Goal: Task Accomplishment & Management: Use online tool/utility

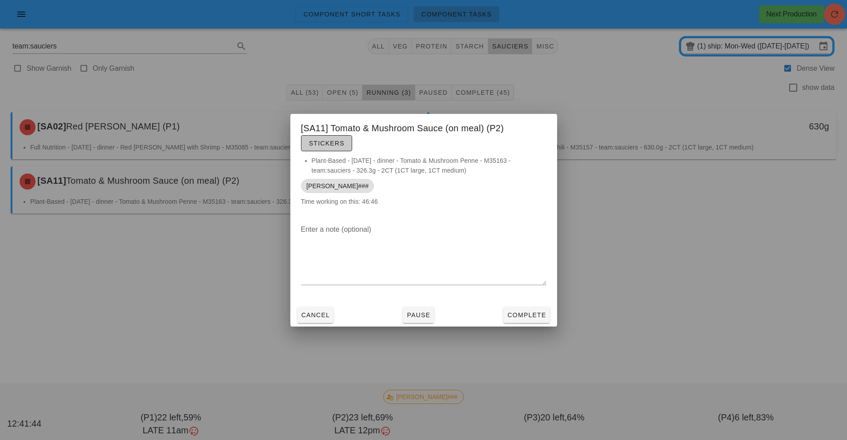
click at [317, 150] on button "Stickers" at bounding box center [326, 143] width 51 height 16
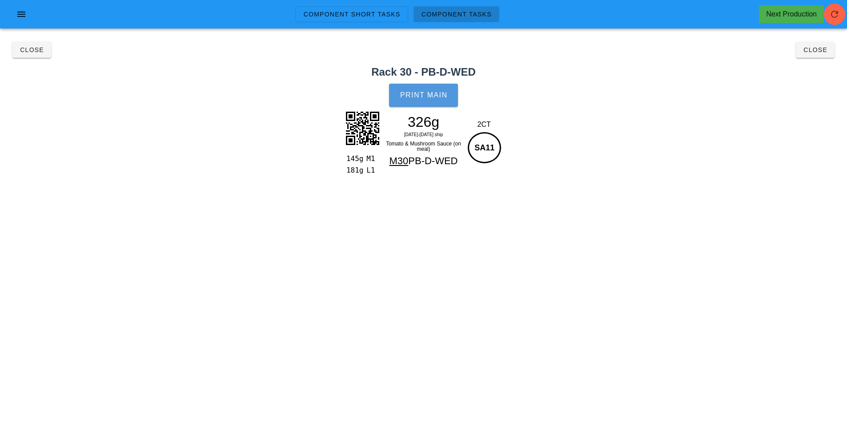
click at [422, 94] on span "Print Main" at bounding box center [424, 95] width 48 height 8
click at [28, 55] on button "Close" at bounding box center [31, 50] width 39 height 16
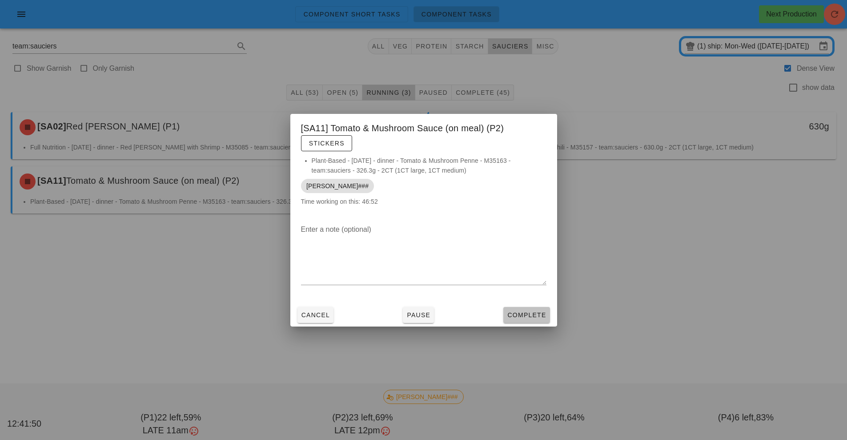
click at [528, 317] on span "Complete" at bounding box center [526, 314] width 39 height 7
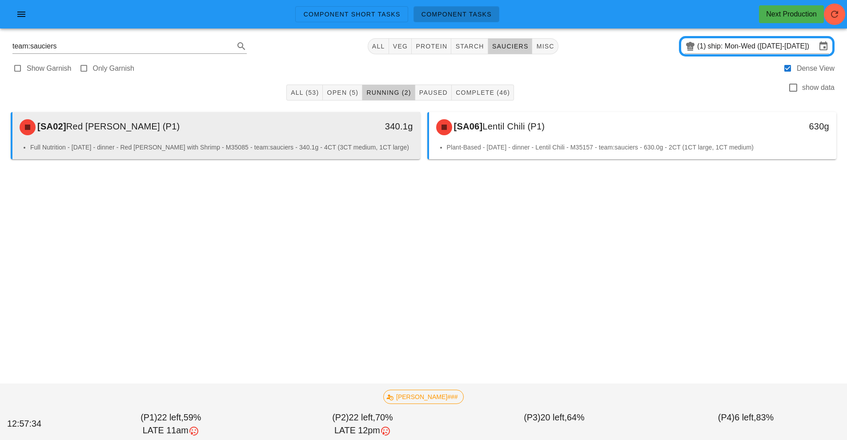
click at [344, 128] on div "340.1g" at bounding box center [367, 126] width 90 height 14
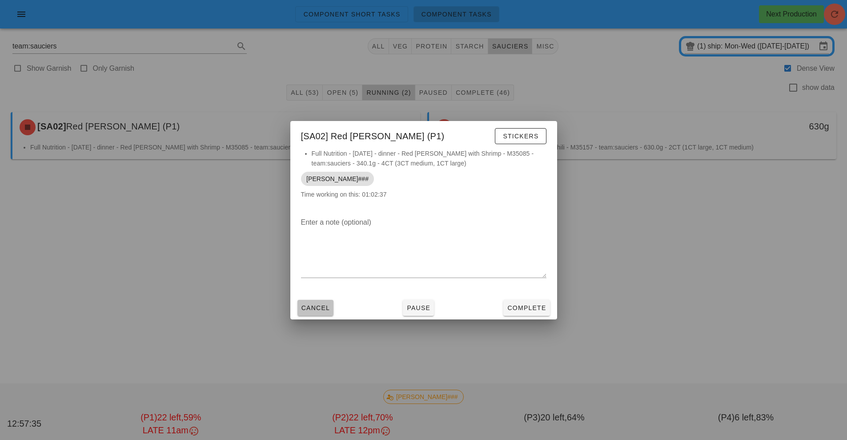
click at [310, 313] on button "Cancel" at bounding box center [315, 308] width 36 height 16
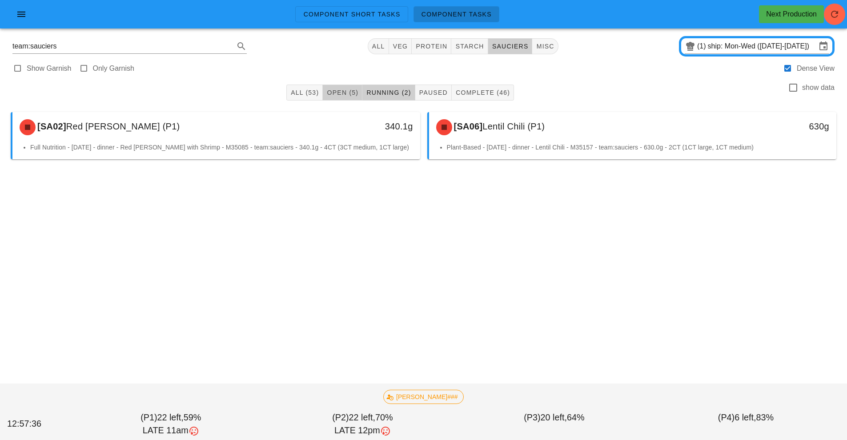
click at [343, 89] on span "Open (5)" at bounding box center [342, 92] width 32 height 7
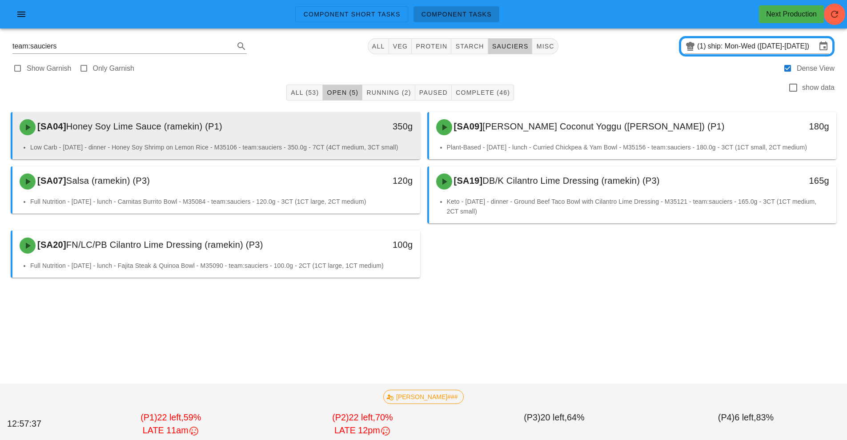
click at [290, 134] on div "[SA04] Honey Soy Lime Sauce (ramekin) (P1)" at bounding box center [165, 127] width 303 height 27
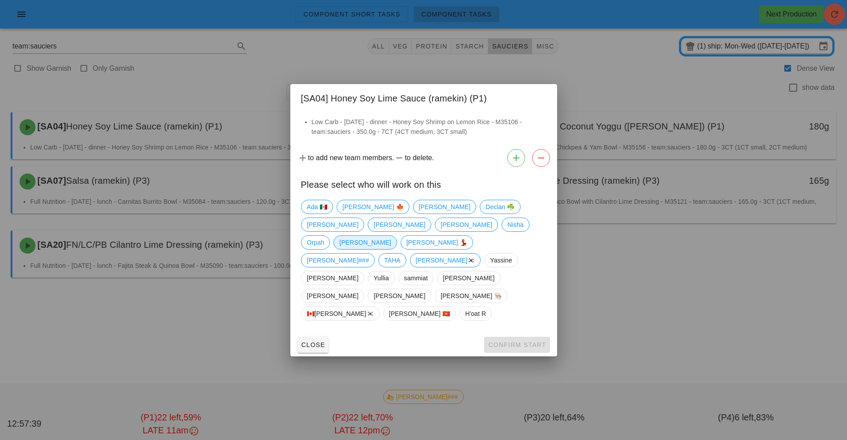
click at [391, 249] on span "[PERSON_NAME]" at bounding box center [365, 242] width 52 height 13
click at [515, 341] on span "Confirm Start" at bounding box center [517, 344] width 58 height 7
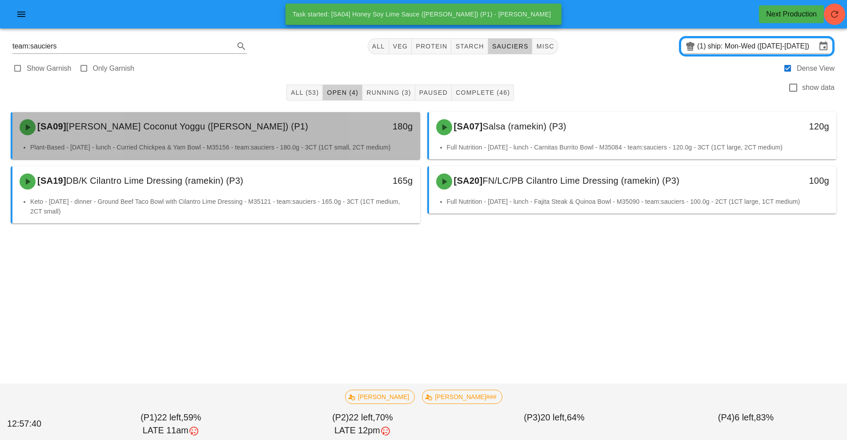
click at [303, 133] on div "[SA09] [PERSON_NAME] Coconut Yoggu ([PERSON_NAME]) (P1)" at bounding box center [165, 127] width 303 height 27
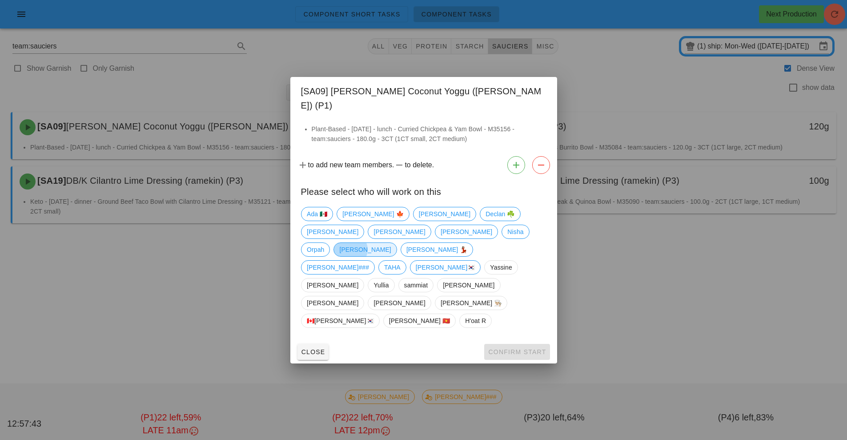
click at [391, 253] on span "[PERSON_NAME]" at bounding box center [365, 249] width 52 height 13
click at [509, 344] on button "Confirm Start" at bounding box center [516, 352] width 65 height 16
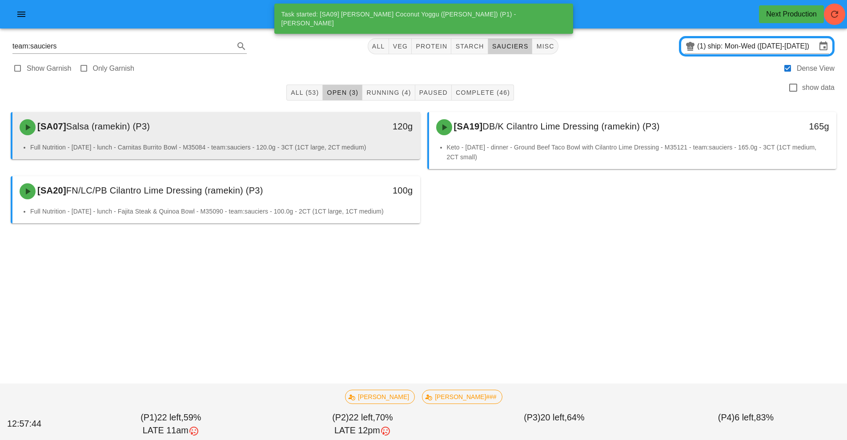
click at [289, 144] on li "Full Nutrition - [DATE] - lunch - Carnitas Burrito Bowl - M35084 - team:saucier…" at bounding box center [221, 147] width 383 height 10
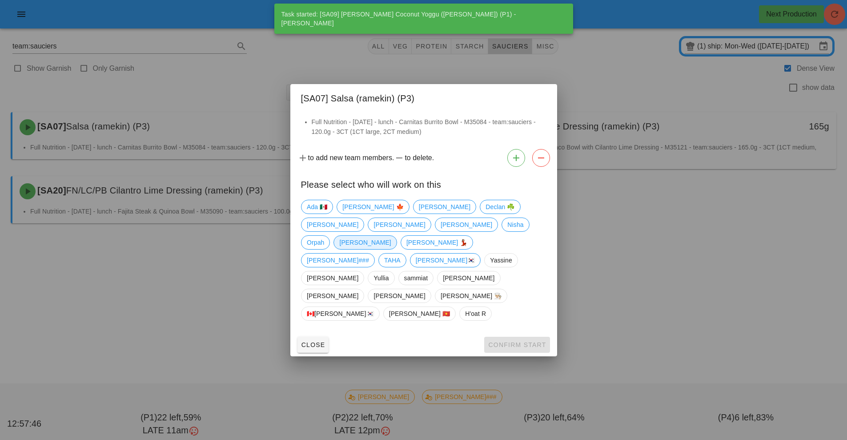
click at [391, 249] on span "[PERSON_NAME]" at bounding box center [365, 242] width 52 height 13
click at [507, 336] on button "Confirm Start" at bounding box center [516, 344] width 65 height 16
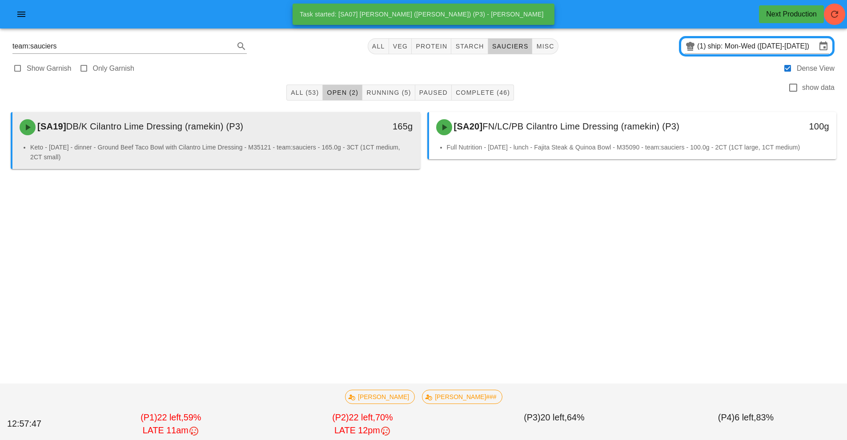
click at [304, 145] on li "Keto - [DATE] - dinner - Ground Beef Taco Bowl with Cilantro Lime Dressing - M3…" at bounding box center [221, 152] width 383 height 20
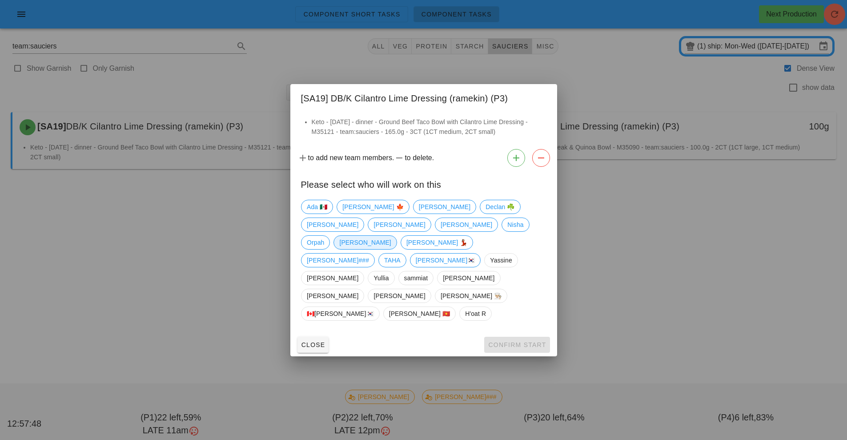
click at [391, 249] on span "[PERSON_NAME]" at bounding box center [365, 242] width 52 height 13
click at [515, 341] on span "Confirm Start" at bounding box center [517, 344] width 58 height 7
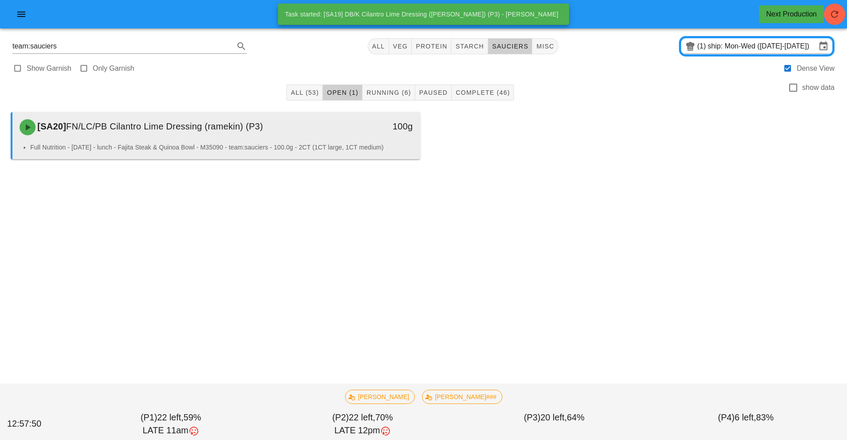
click at [310, 137] on div "[SA20] FN/LC/PB Cilantro Lime Dressing (ramekin) (P3)" at bounding box center [165, 127] width 303 height 27
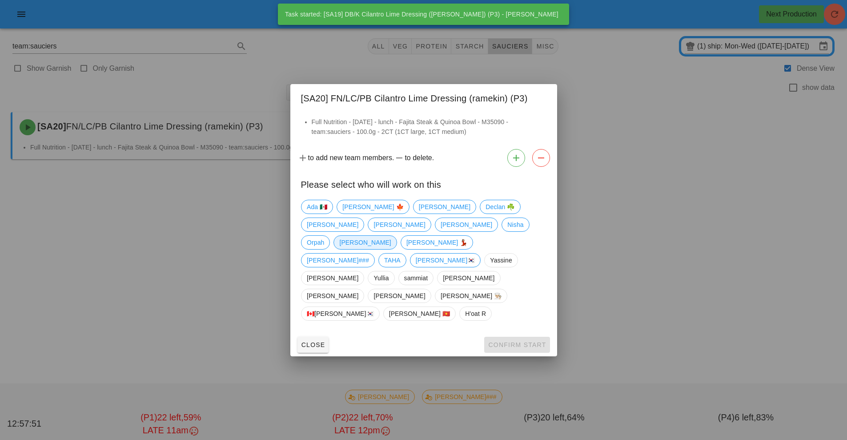
click at [391, 249] on span "[PERSON_NAME]" at bounding box center [365, 242] width 52 height 13
click at [512, 341] on span "Confirm Start" at bounding box center [517, 344] width 58 height 7
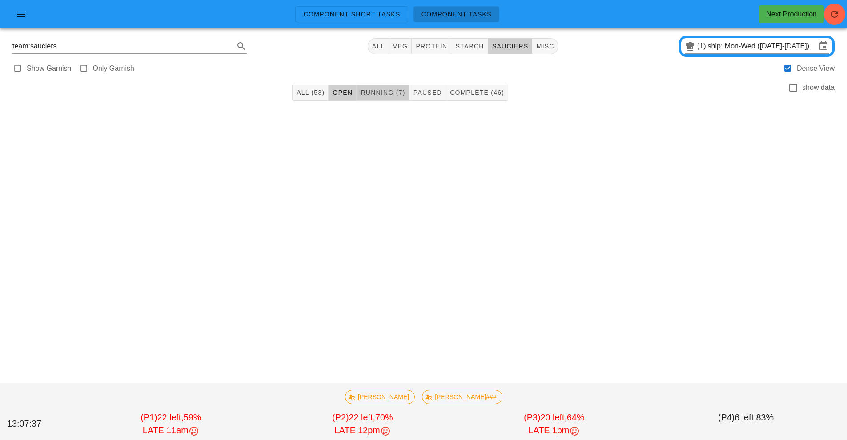
click at [375, 85] on button "Running (7)" at bounding box center [382, 92] width 52 height 16
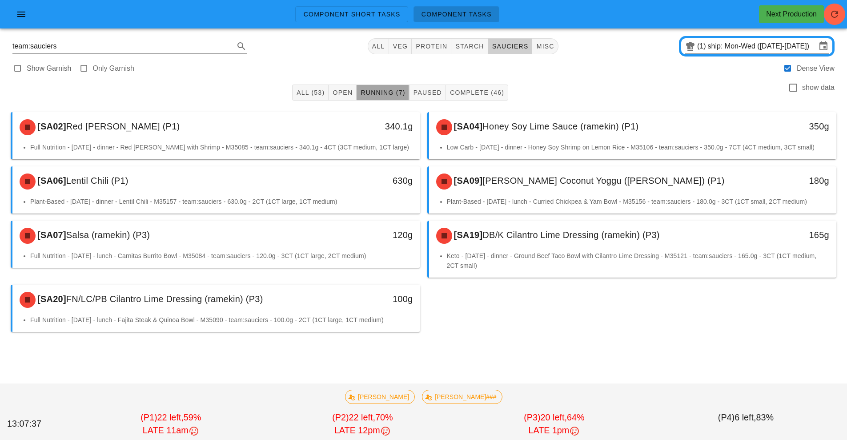
click at [377, 92] on span "Running (7)" at bounding box center [382, 92] width 45 height 7
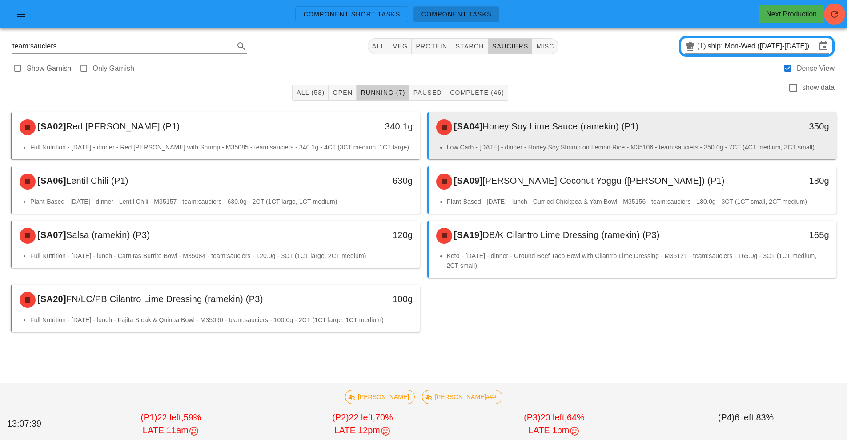
click at [543, 134] on div "[SA04] Honey Soy Lime Sauce (ramekin) (P1)" at bounding box center [582, 127] width 303 height 27
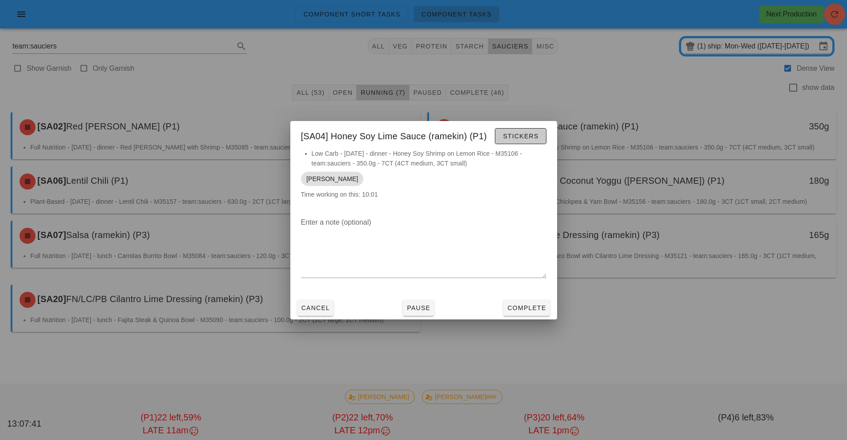
click at [518, 139] on span "Stickers" at bounding box center [520, 135] width 36 height 7
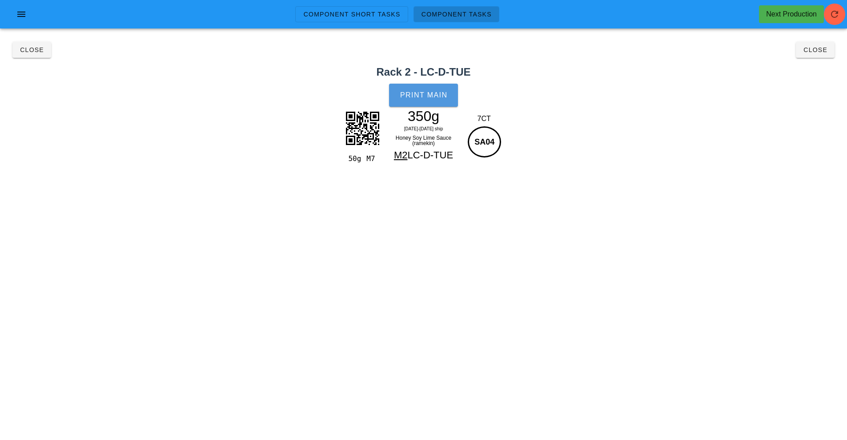
click at [440, 90] on button "Print Main" at bounding box center [423, 95] width 68 height 23
click at [819, 52] on span "Close" at bounding box center [815, 49] width 24 height 7
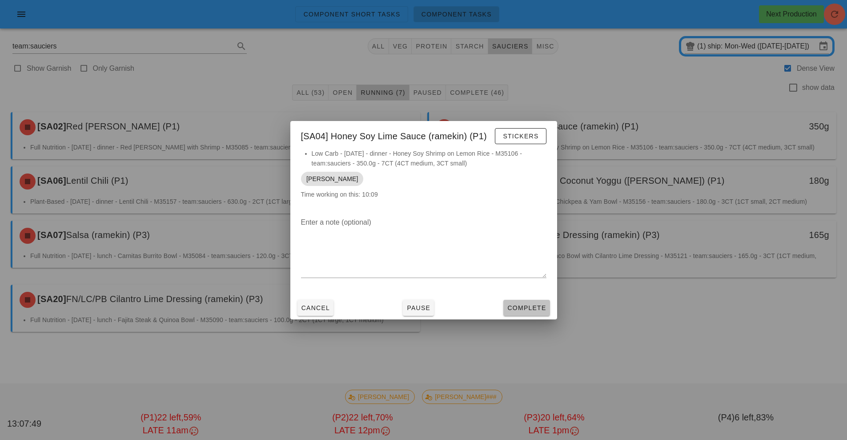
click at [534, 308] on span "Complete" at bounding box center [526, 307] width 39 height 7
